Goal: Task Accomplishment & Management: Manage account settings

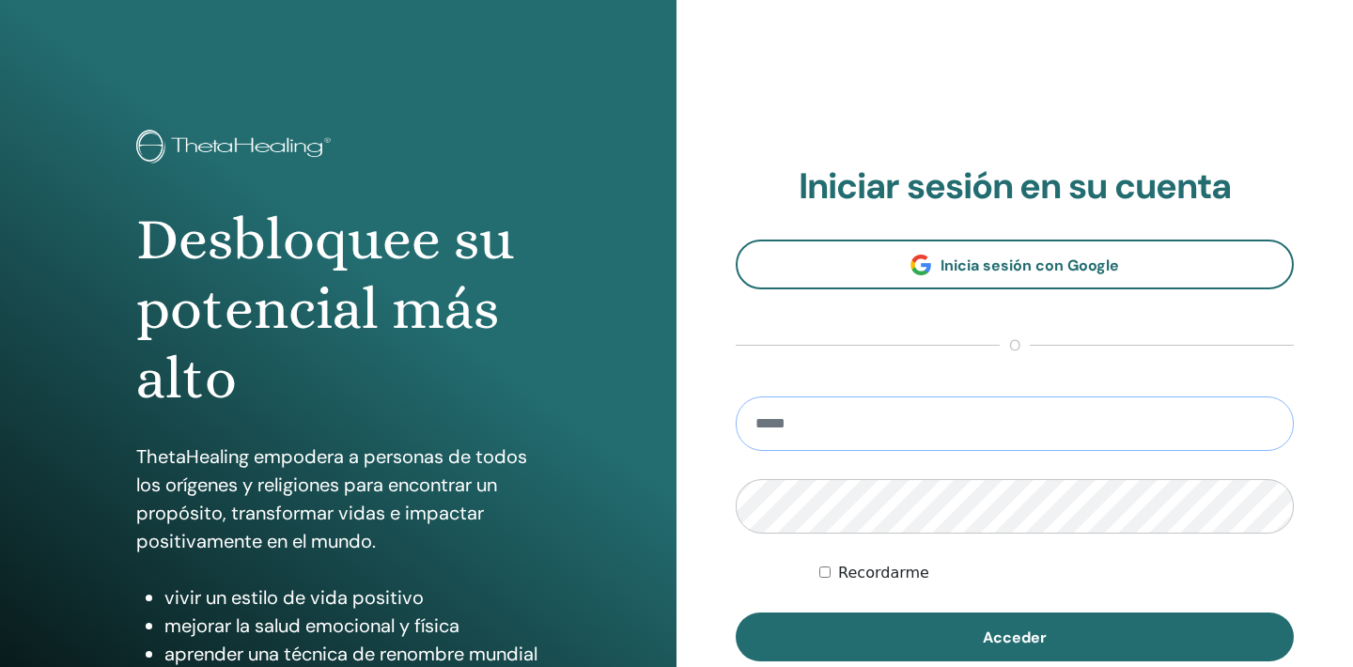
type input "**********"
click at [1014, 637] on button "Acceder" at bounding box center [1014, 636] width 558 height 49
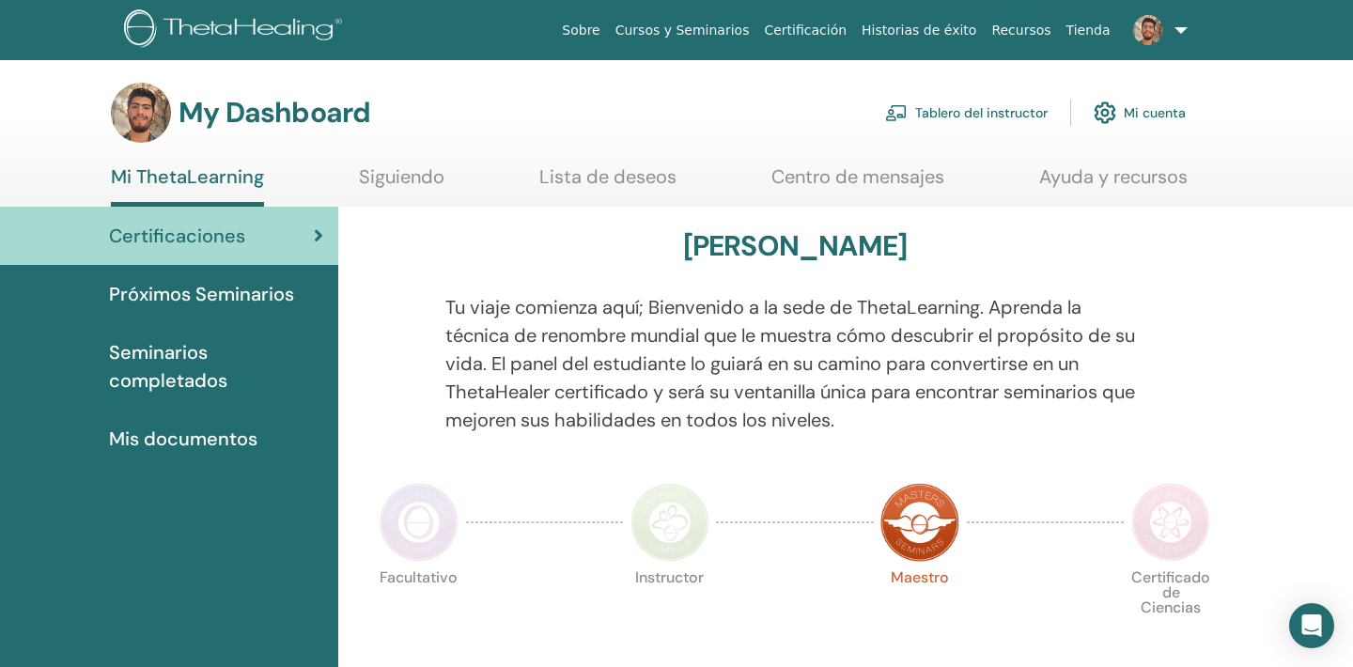
click at [958, 117] on link "Tablero del instructor" at bounding box center [966, 112] width 162 height 41
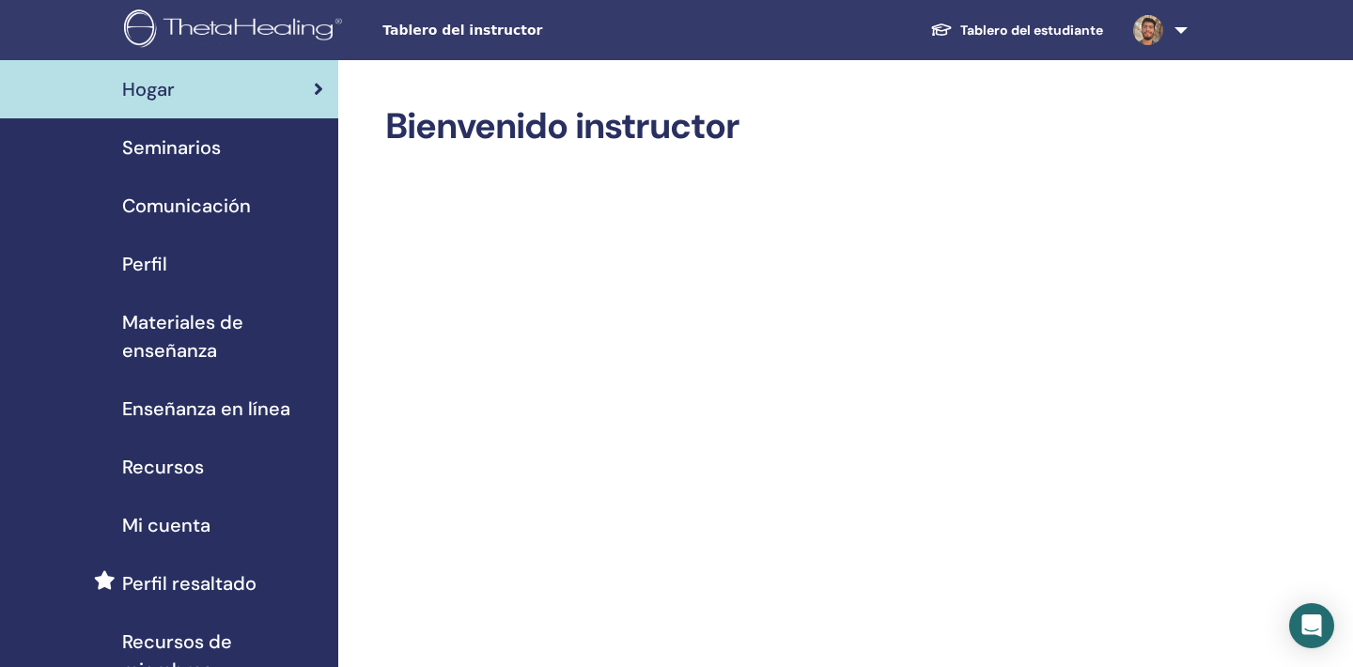
click at [197, 148] on span "Seminarios" at bounding box center [171, 147] width 99 height 28
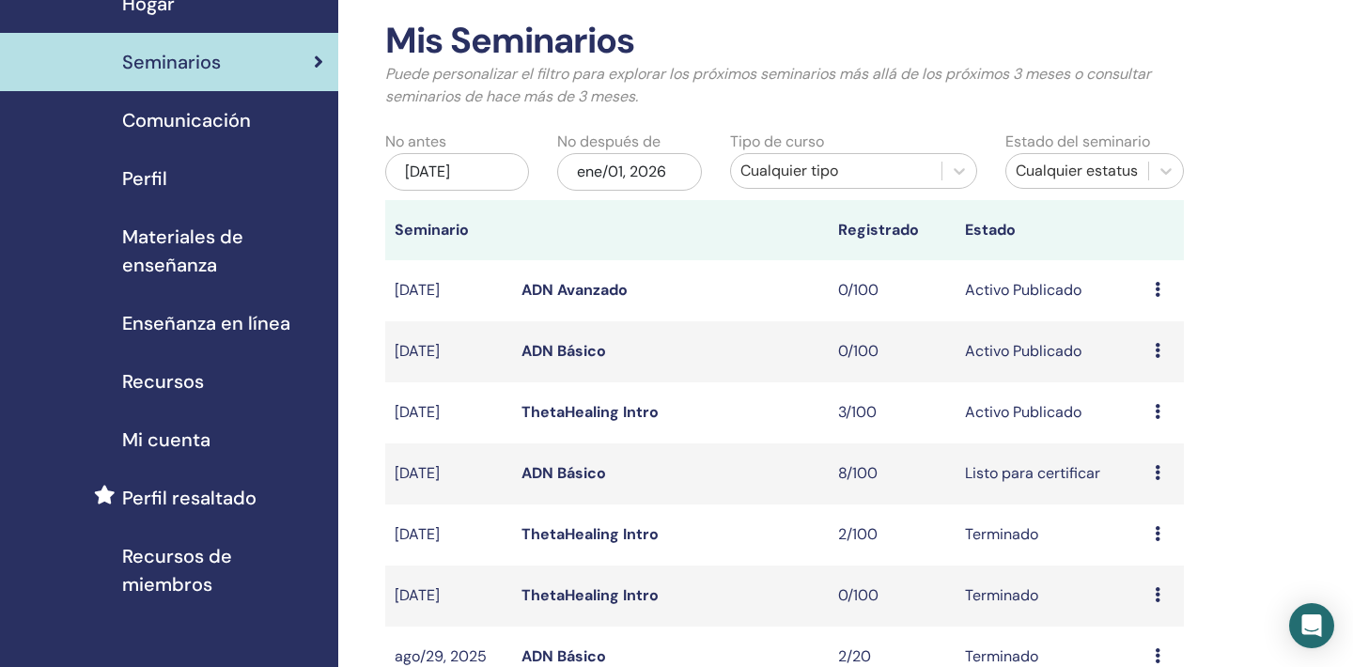
scroll to position [105, 0]
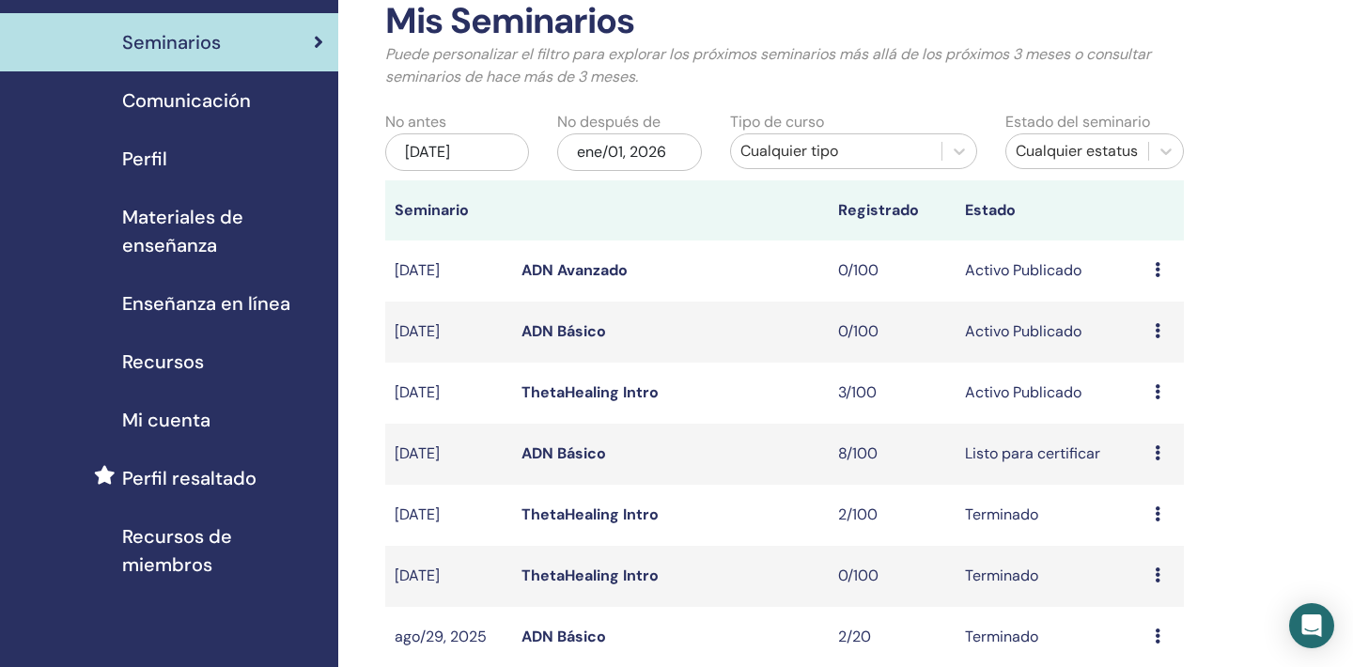
click at [1157, 335] on icon at bounding box center [1157, 330] width 6 height 15
click at [1134, 351] on link "Avance" at bounding box center [1142, 350] width 51 height 20
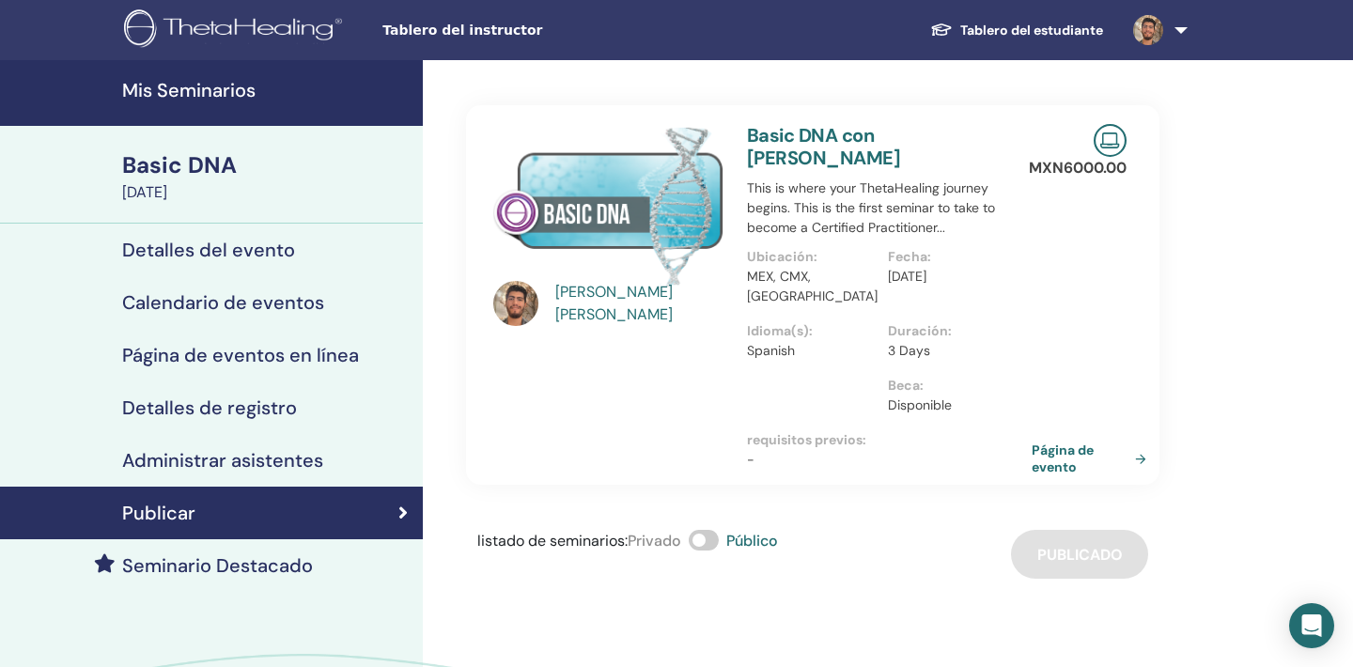
click at [1065, 448] on link "Página de evento" at bounding box center [1092, 458] width 122 height 34
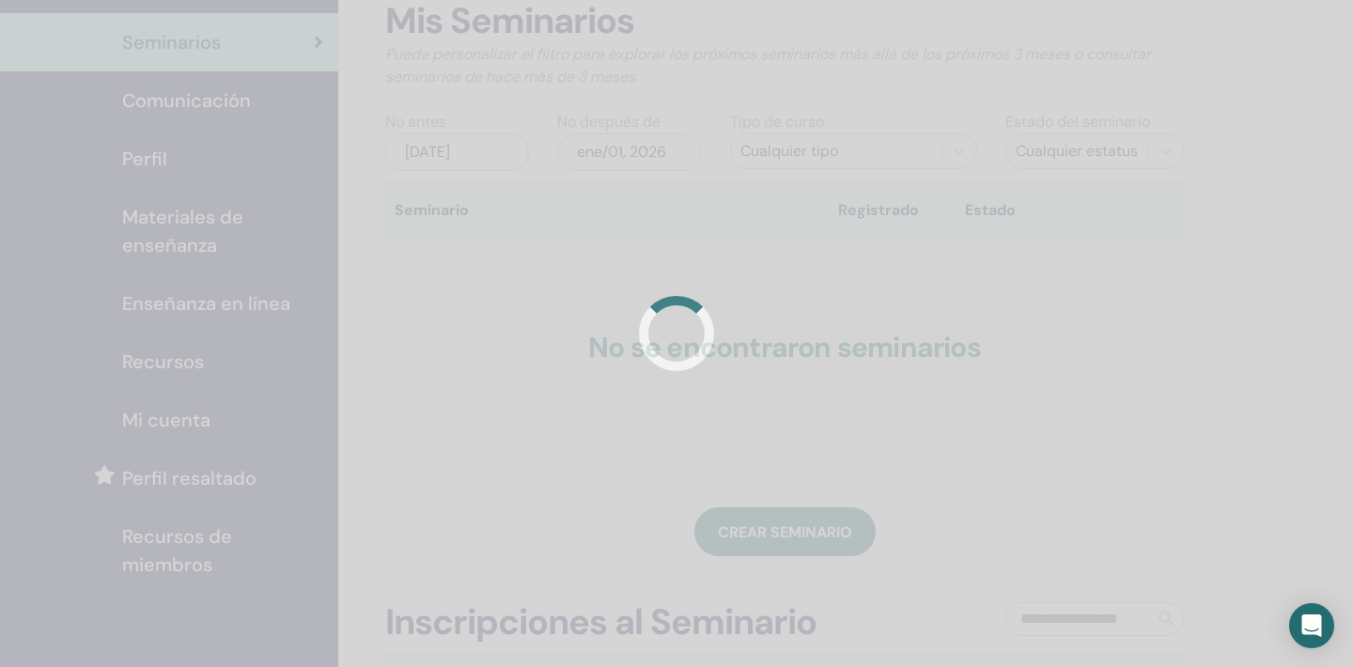
scroll to position [105, 0]
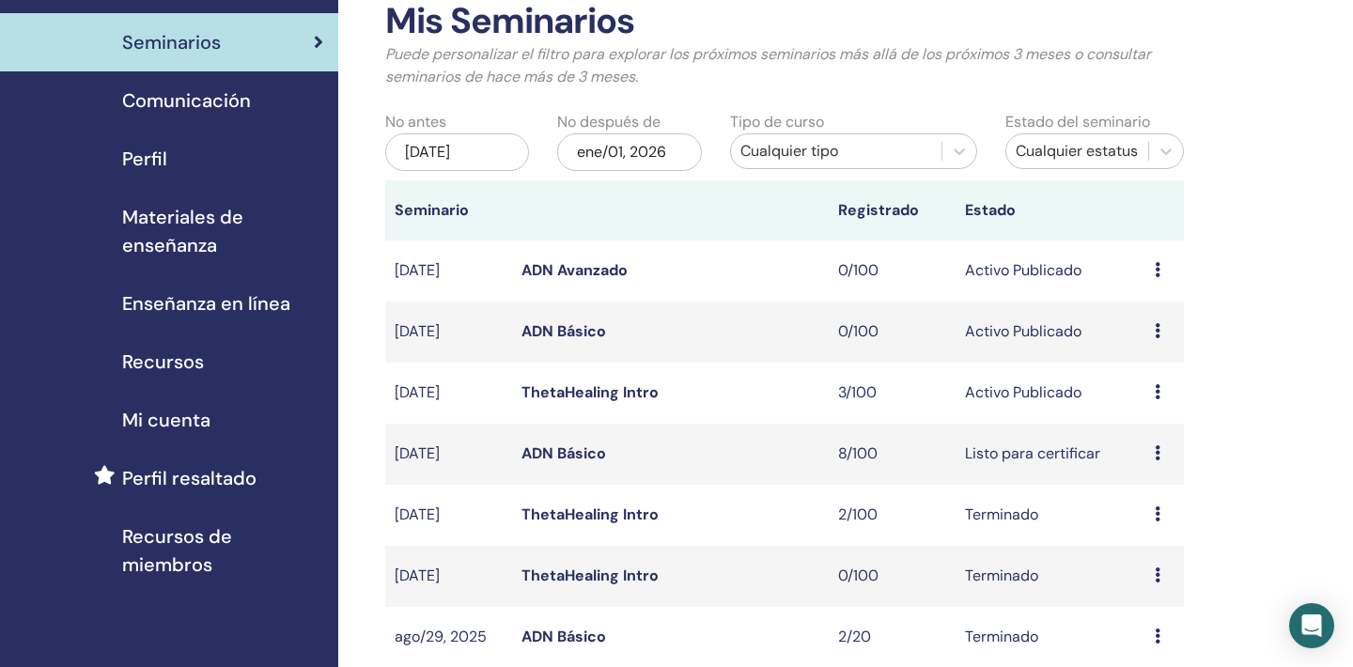
click at [1166, 265] on div "Avance Editar asistentes Cancelar" at bounding box center [1164, 270] width 20 height 23
click at [1138, 281] on link "Avance" at bounding box center [1150, 280] width 51 height 20
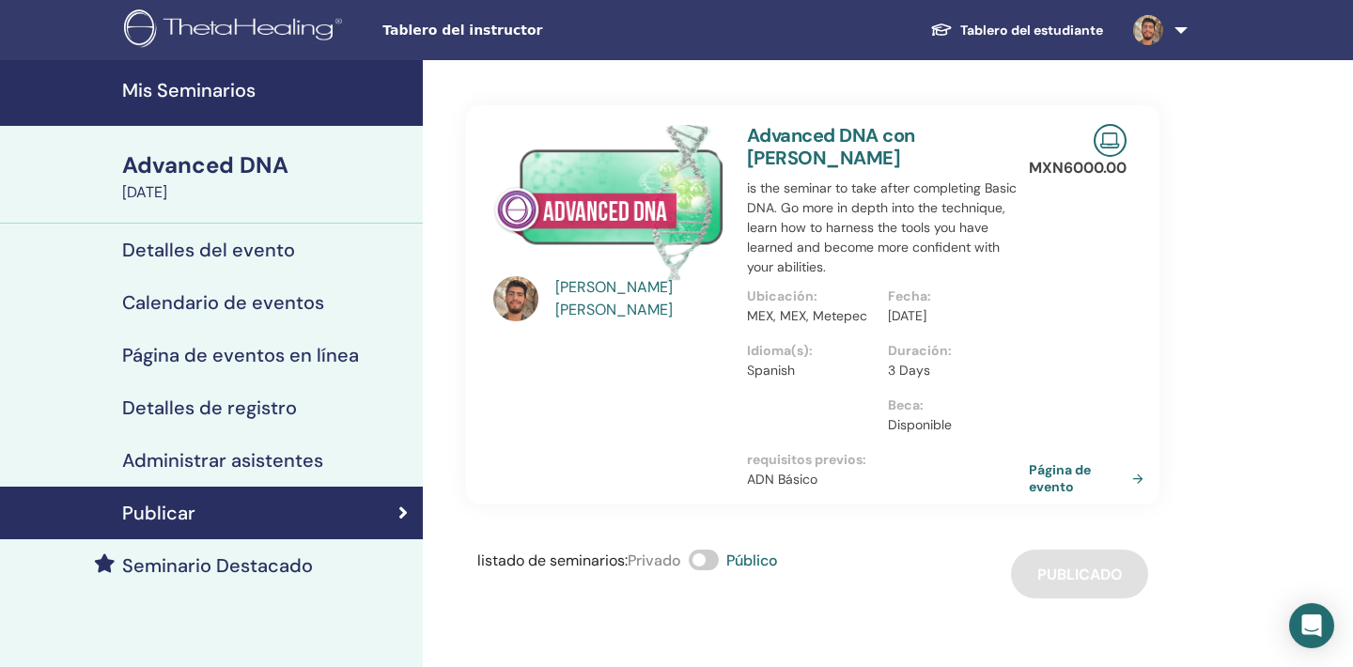
click at [1025, 470] on p "ADN Básico" at bounding box center [888, 480] width 282 height 20
click at [1069, 474] on link "Página de evento" at bounding box center [1092, 478] width 122 height 34
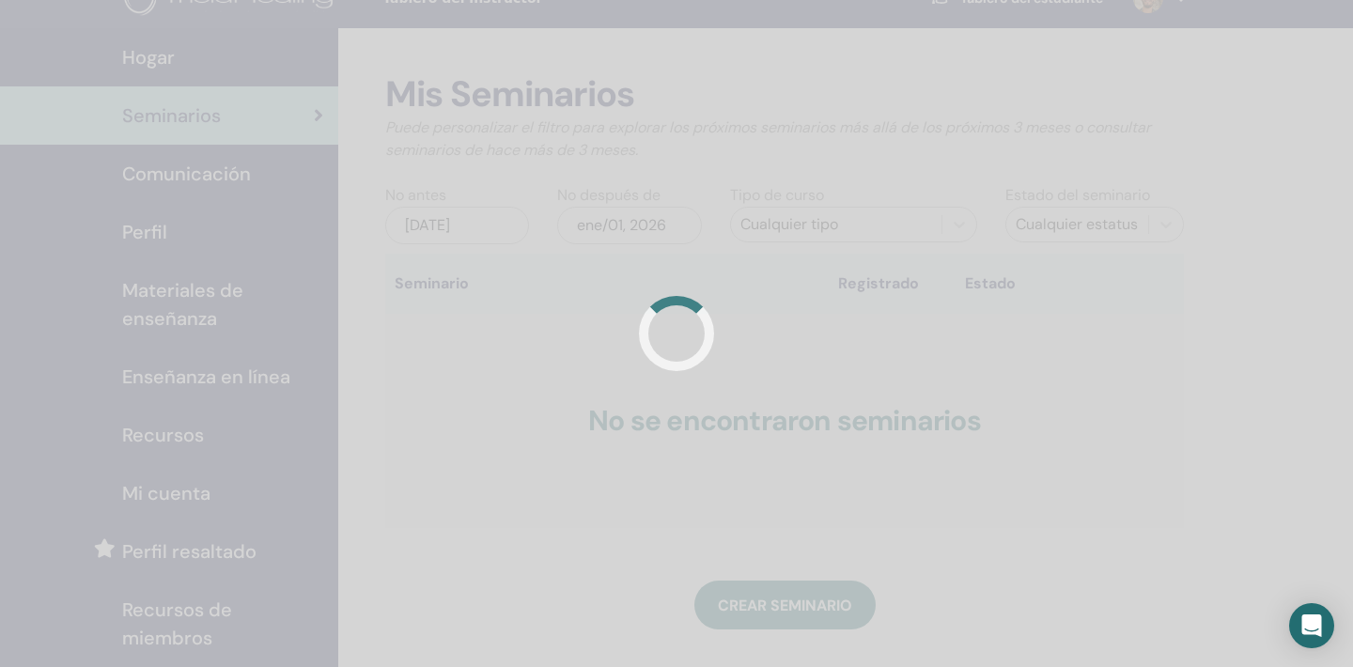
scroll to position [32, 0]
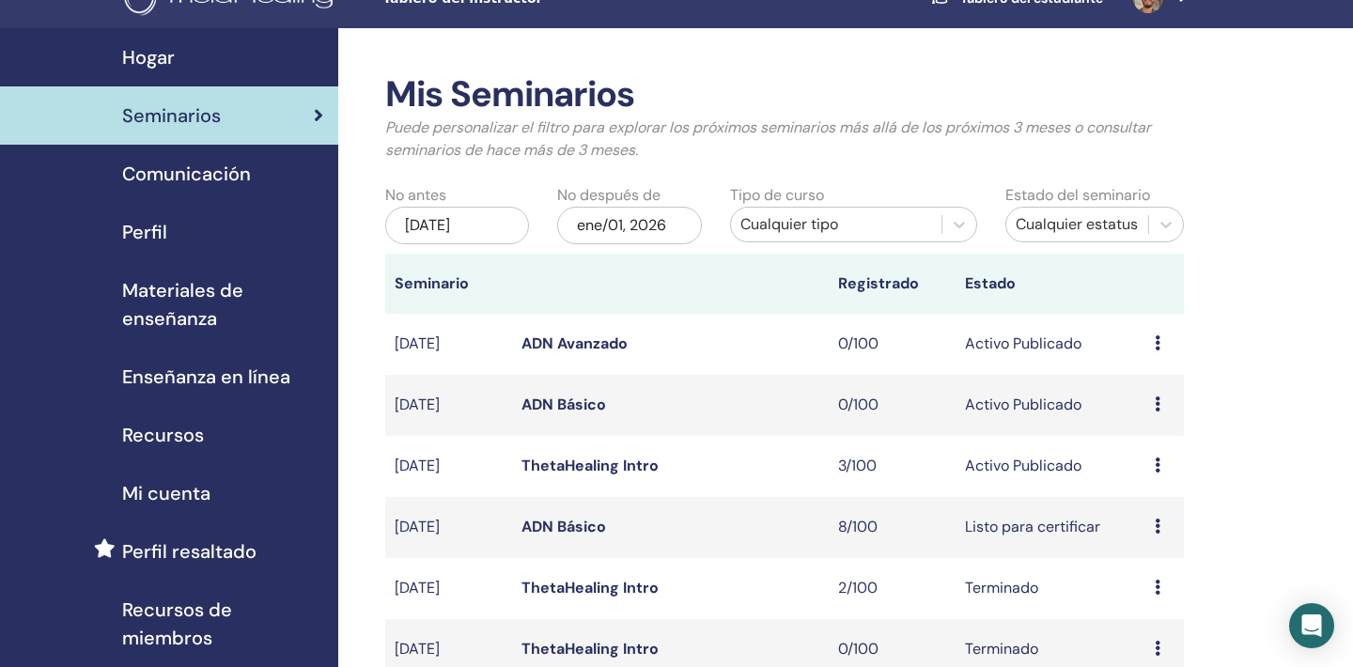
click at [1154, 460] on icon at bounding box center [1157, 464] width 6 height 15
click at [1139, 479] on link "Avance" at bounding box center [1139, 475] width 51 height 20
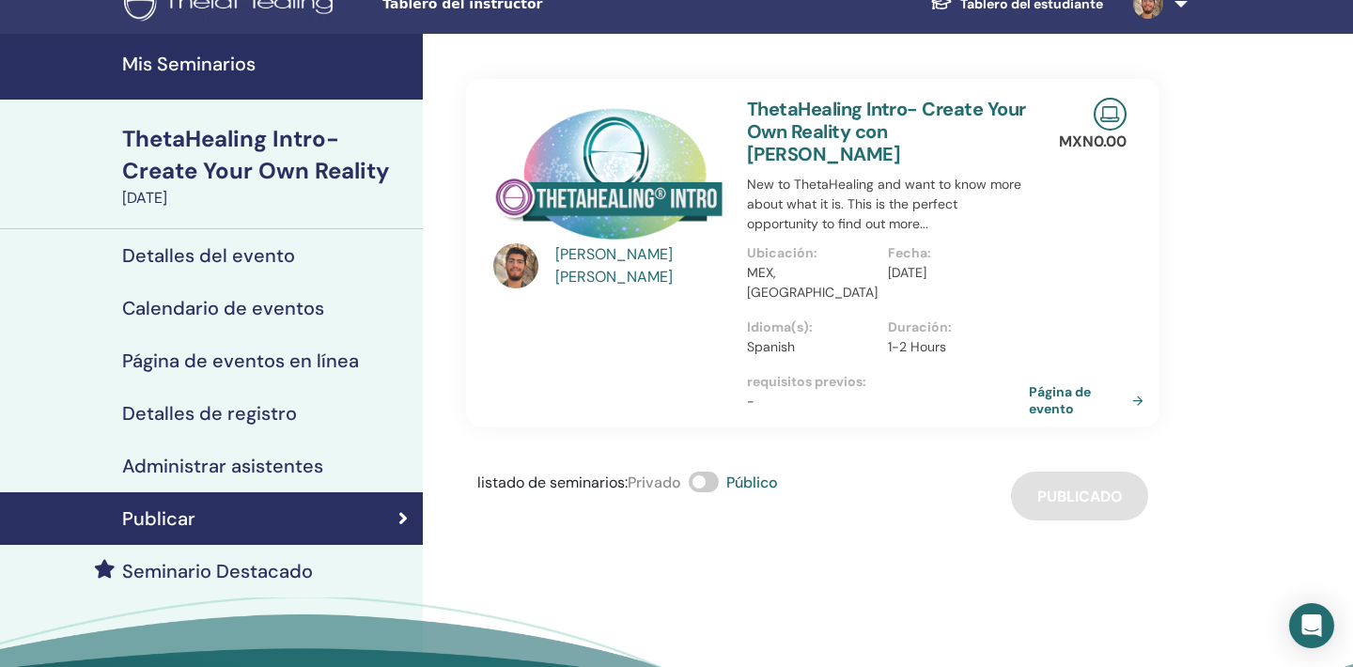
scroll to position [28, 0]
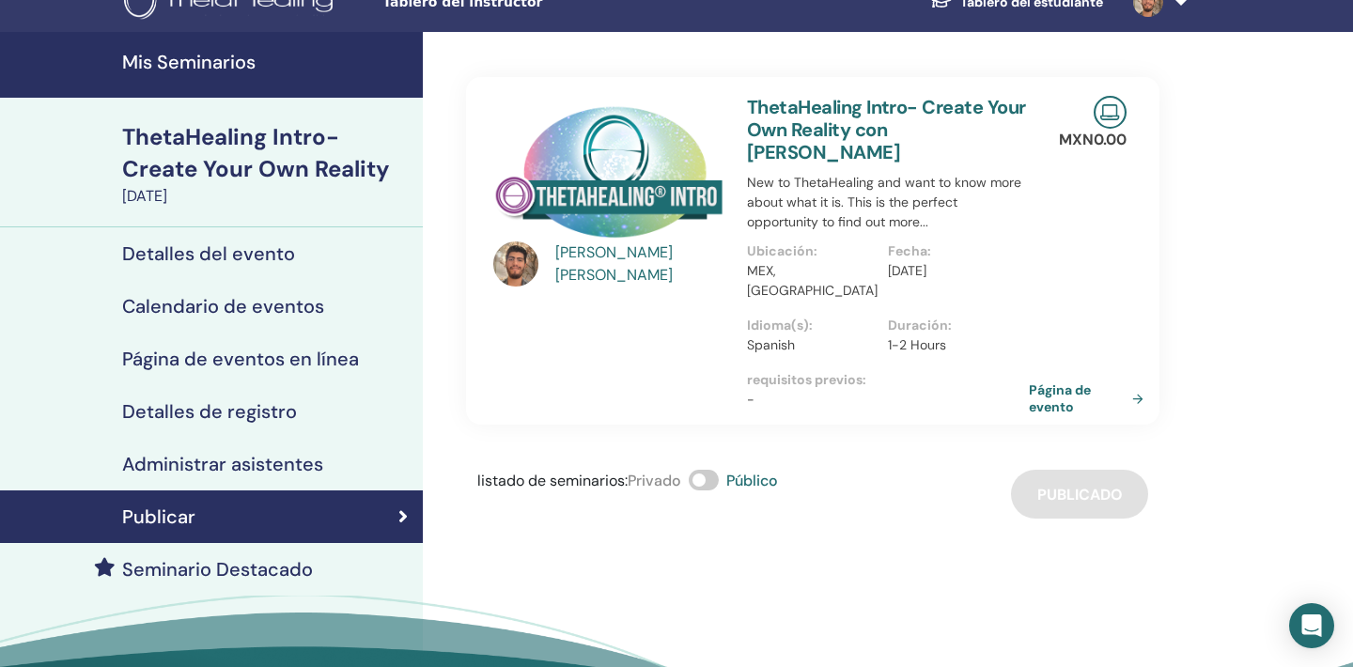
click at [248, 295] on h4 "Calendario de eventos" at bounding box center [223, 306] width 202 height 23
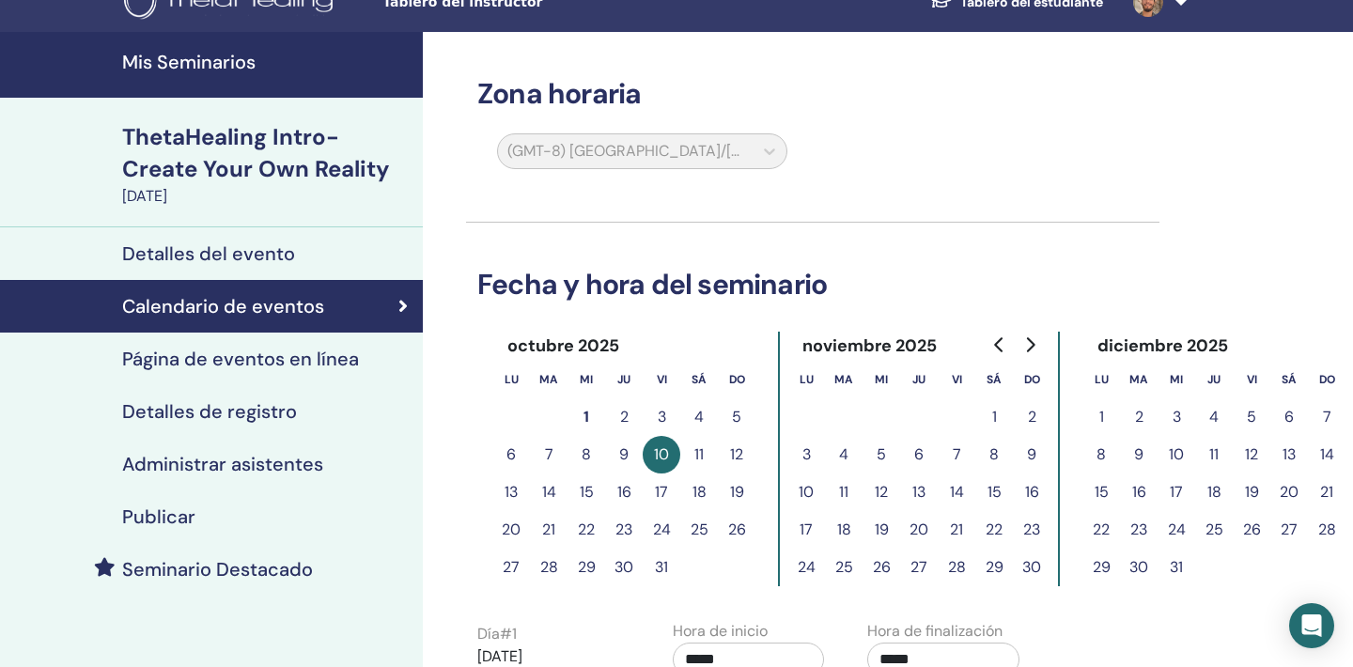
click at [297, 354] on h4 "Página de eventos en línea" at bounding box center [240, 359] width 237 height 23
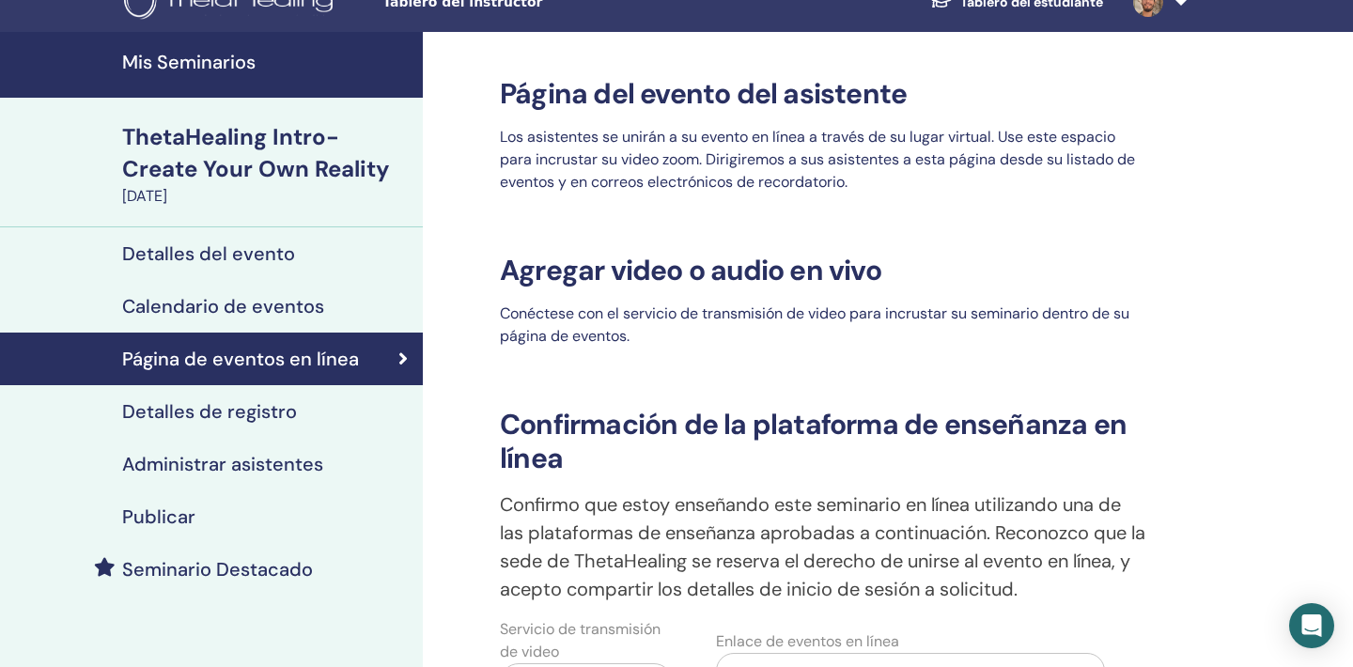
click at [273, 280] on link "Calendario de eventos" at bounding box center [211, 306] width 423 height 53
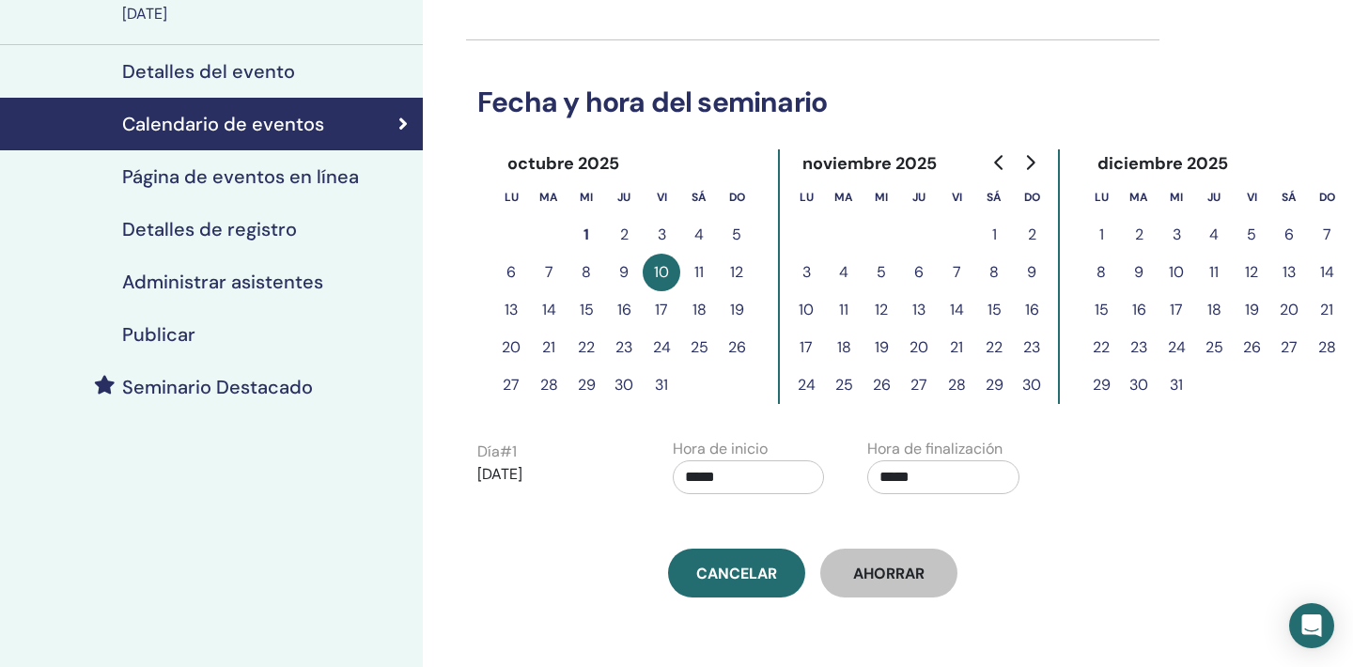
scroll to position [210, 0]
